Goal: Task Accomplishment & Management: Use online tool/utility

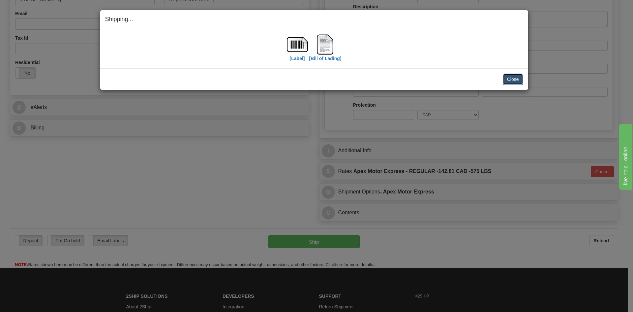
click at [511, 75] on button "Close" at bounding box center [513, 79] width 20 height 11
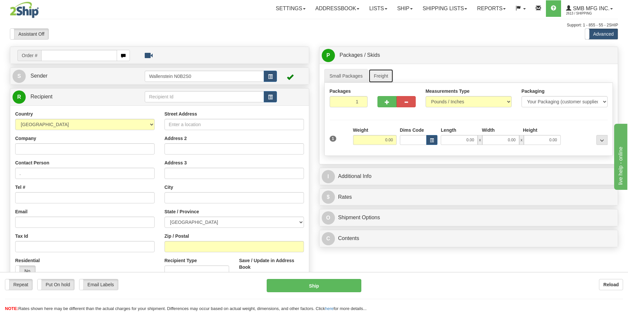
drag, startPoint x: 377, startPoint y: 80, endPoint x: 373, endPoint y: 94, distance: 14.2
click at [377, 80] on link "Freight" at bounding box center [381, 76] width 25 height 14
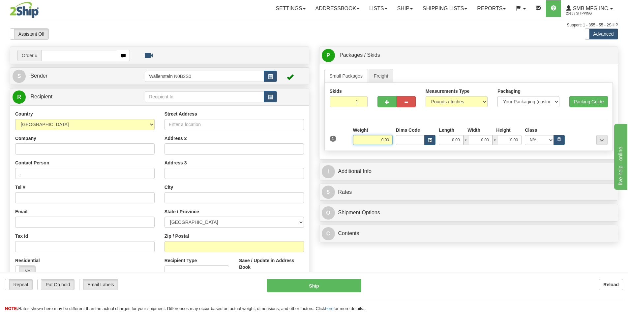
click at [375, 140] on input "0.00" at bounding box center [373, 140] width 40 height 10
type input "100.00"
click at [447, 139] on input "0.00" at bounding box center [451, 140] width 24 height 10
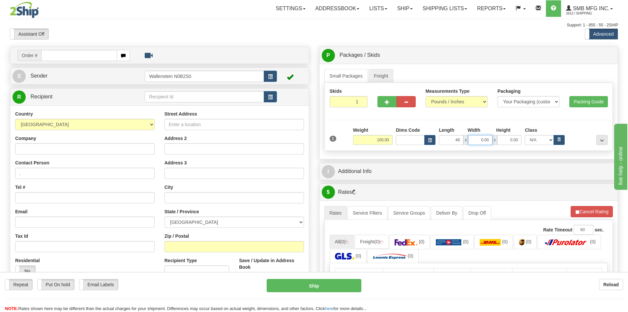
type input "48.00"
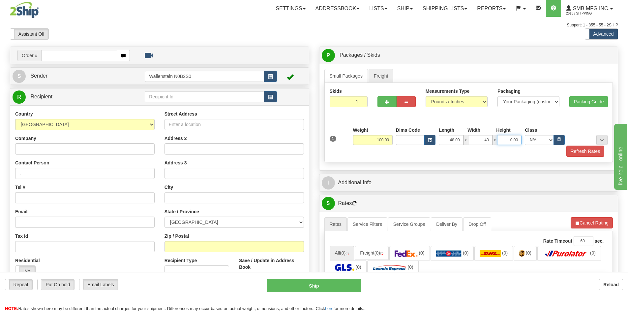
type input "40.00"
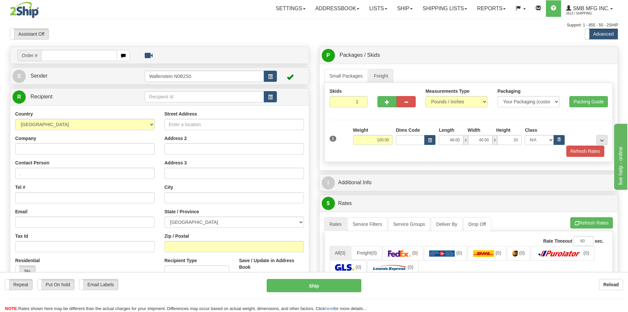
type input "20.00"
click at [527, 168] on div "Small Packages Freight Packages 1 1 Measurements Type" at bounding box center [469, 117] width 299 height 107
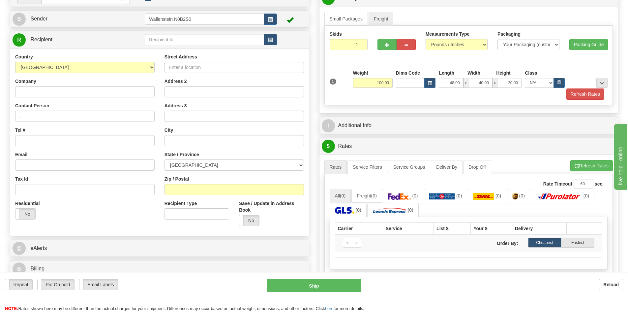
scroll to position [66, 0]
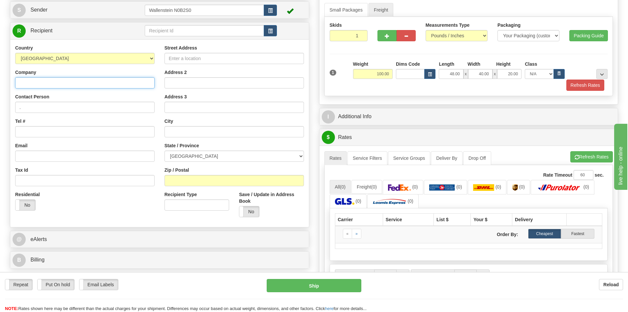
click at [65, 82] on input "Company" at bounding box center [84, 82] width 139 height 11
paste input "Sunderland Co-operative"
type input "Sunderland Co-operative"
click at [204, 29] on input "text" at bounding box center [204, 30] width 119 height 11
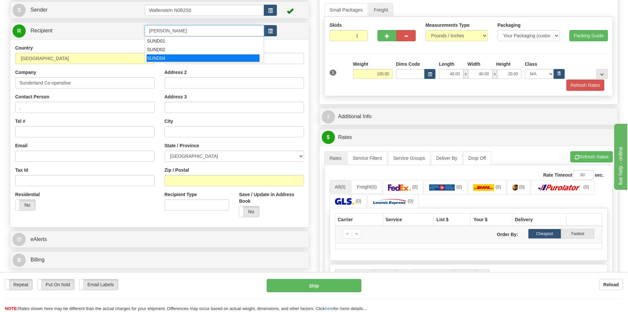
click at [197, 57] on div "SUND04" at bounding box center [203, 57] width 113 height 7
type input "SUND04"
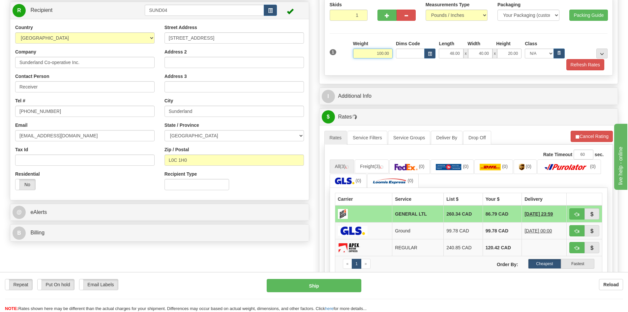
scroll to position [132, 0]
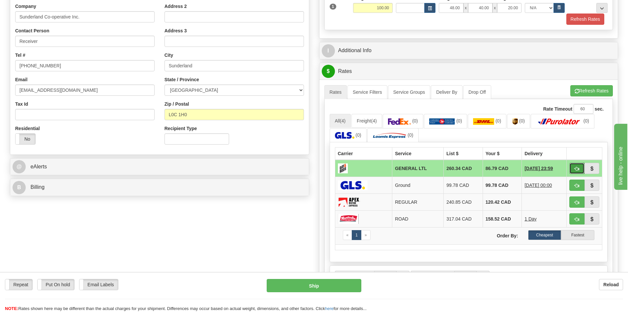
click at [576, 167] on span "button" at bounding box center [577, 169] width 5 height 4
type input "GL"
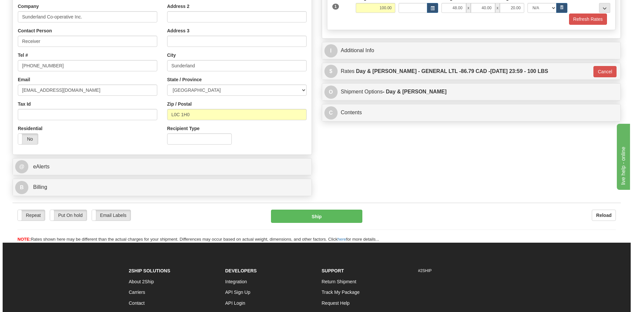
scroll to position [66, 0]
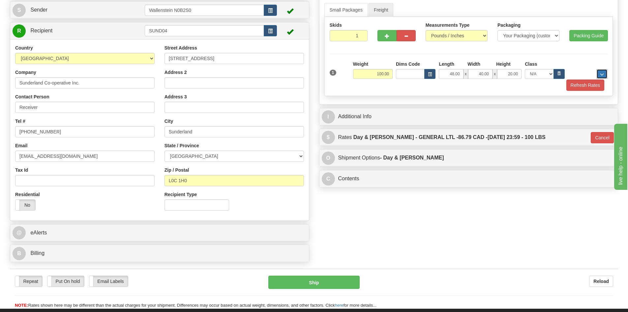
click at [602, 73] on span "..." at bounding box center [602, 75] width 4 height 4
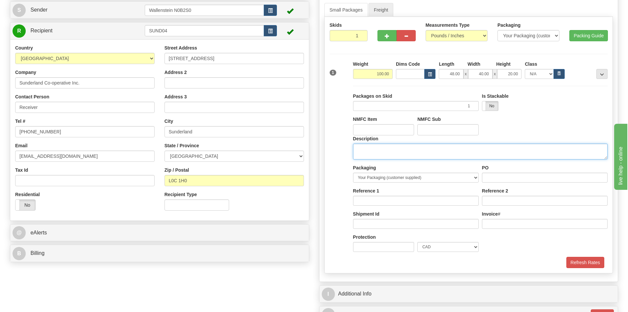
click at [419, 154] on textarea "Description" at bounding box center [480, 151] width 255 height 16
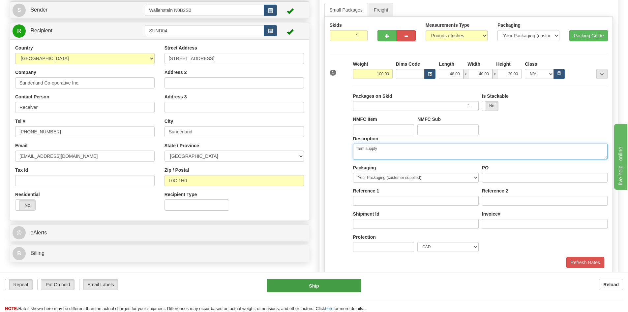
type textarea "farm supply"
click at [355, 291] on button "Ship" at bounding box center [314, 285] width 95 height 13
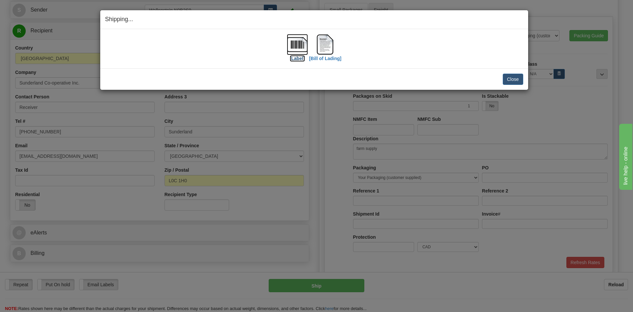
click at [295, 56] on label "[Label]" at bounding box center [297, 58] width 15 height 7
click at [336, 57] on label "[Bill of Lading]" at bounding box center [325, 58] width 32 height 7
click at [508, 77] on button "Close" at bounding box center [513, 79] width 20 height 11
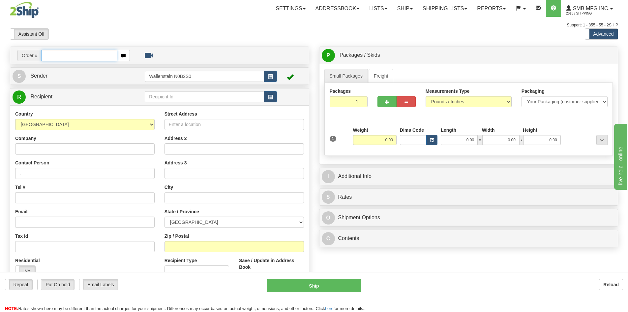
scroll to position [33, 0]
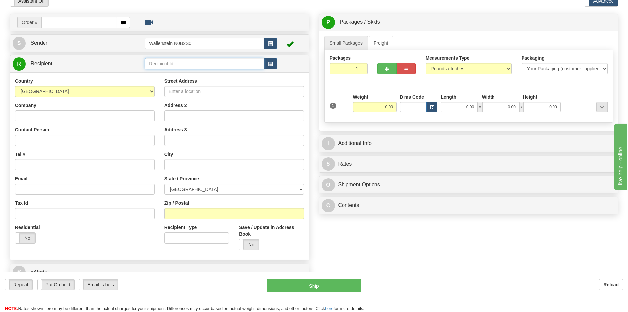
click at [202, 65] on input "text" at bounding box center [204, 63] width 119 height 11
click at [219, 88] on div "SUND04" at bounding box center [203, 90] width 113 height 7
type input "SUND04"
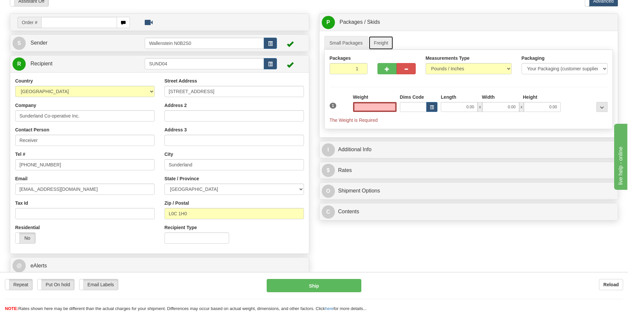
type input "0.00"
click at [383, 47] on link "Freight" at bounding box center [381, 43] width 25 height 14
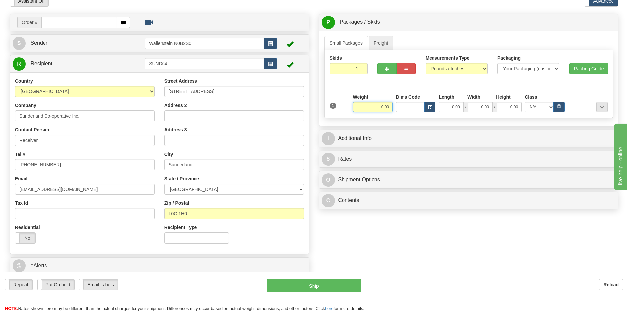
click at [370, 106] on input "0.00" at bounding box center [373, 107] width 40 height 10
type input "100.00"
click at [455, 108] on input "0.00" at bounding box center [451, 107] width 24 height 10
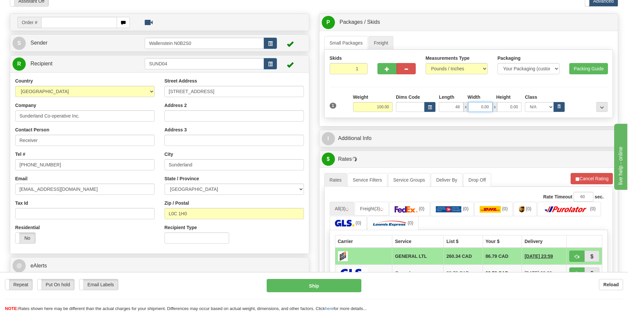
type input "48.00"
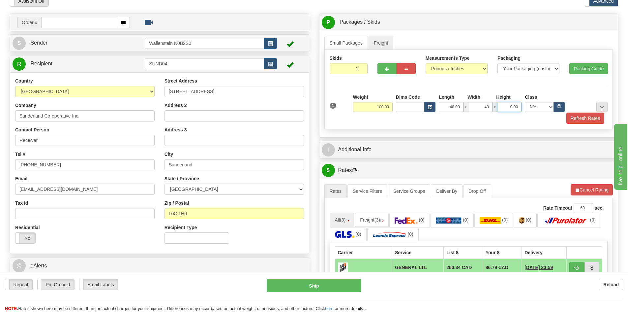
type input "40.00"
click at [512, 108] on input "0.00" at bounding box center [509, 107] width 24 height 10
type input "20.00"
click at [582, 117] on button "Refresh Rates" at bounding box center [586, 117] width 38 height 11
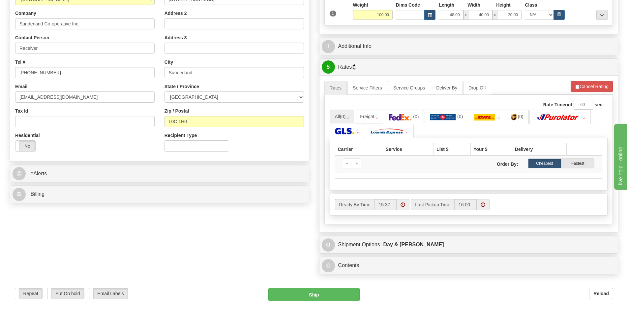
scroll to position [132, 0]
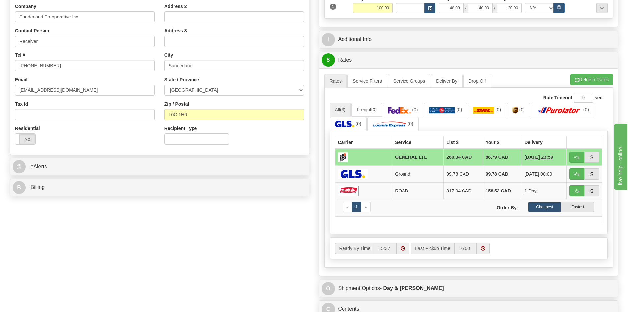
click at [111, 224] on div "Order # S Sender" at bounding box center [314, 118] width 618 height 406
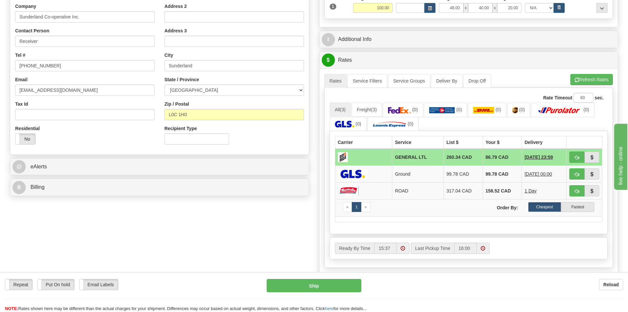
click at [111, 224] on div "Order # S Sender" at bounding box center [314, 118] width 618 height 406
